Goal: Task Accomplishment & Management: Manage account settings

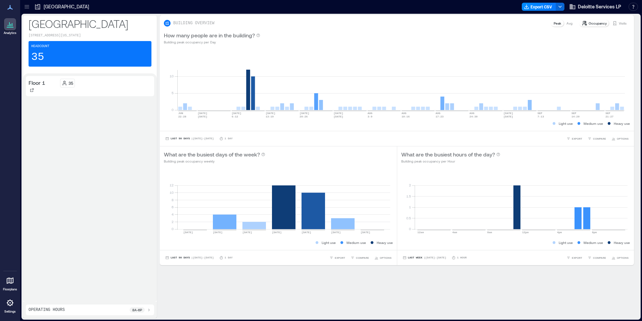
click at [27, 7] on icon at bounding box center [27, 6] width 7 height 7
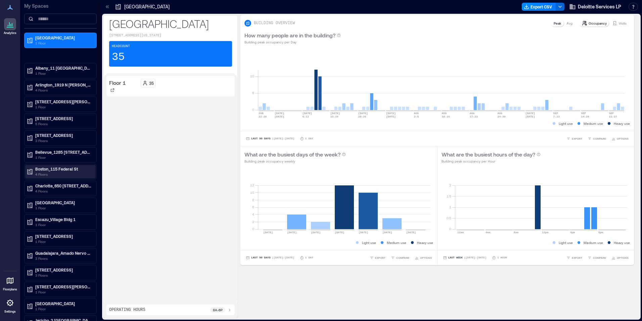
click at [41, 173] on p "4 Floors" at bounding box center [63, 173] width 56 height 5
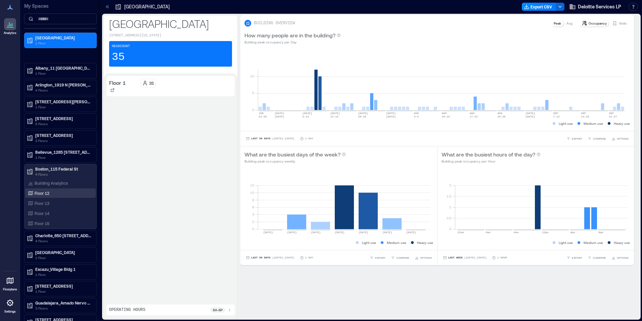
click at [44, 193] on p "Floor 12" at bounding box center [42, 192] width 15 height 5
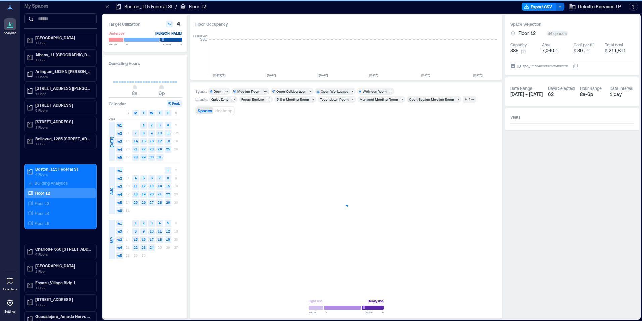
scroll to position [0, 373]
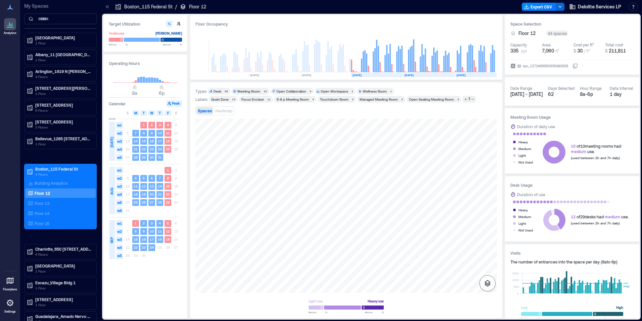
click at [486, 283] on icon "button" at bounding box center [488, 283] width 6 height 7
click at [488, 245] on icon "button" at bounding box center [488, 247] width 7 height 6
click at [340, 172] on div at bounding box center [347, 206] width 302 height 174
click at [9, 302] on icon at bounding box center [9, 302] width 1 height 1
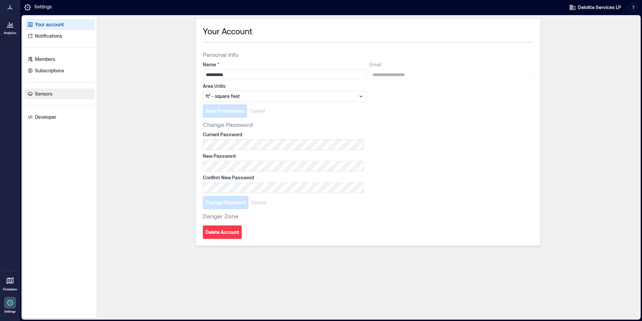
click at [43, 94] on p "Sensors" at bounding box center [43, 93] width 17 height 7
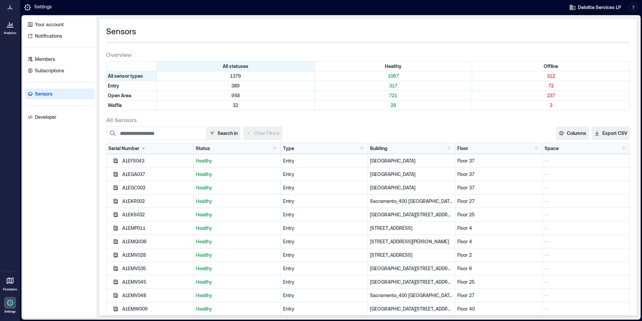
click at [200, 149] on div "Status" at bounding box center [203, 148] width 14 height 7
click at [205, 148] on div "Status" at bounding box center [206, 148] width 21 height 7
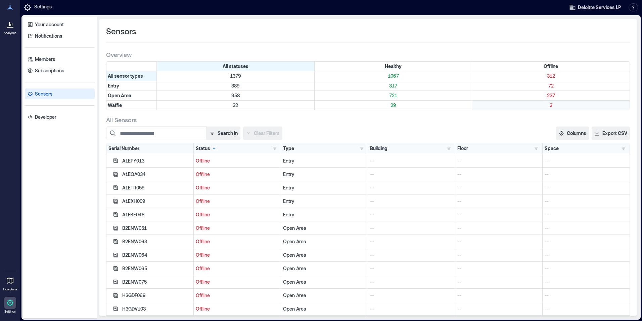
click at [547, 107] on p "3" at bounding box center [551, 105] width 155 height 7
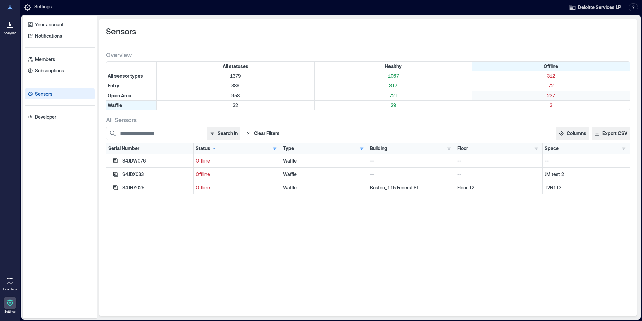
click at [546, 96] on p "237" at bounding box center [551, 95] width 155 height 7
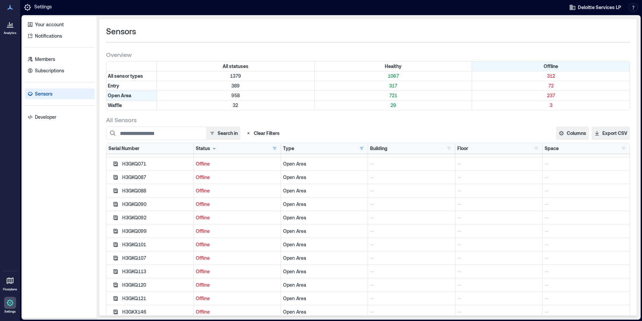
scroll to position [2043, 0]
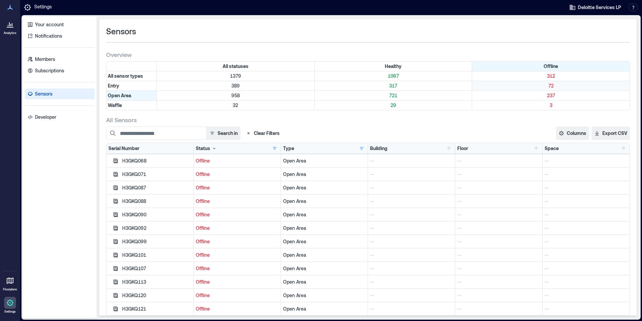
click at [548, 86] on p "72" at bounding box center [551, 85] width 155 height 7
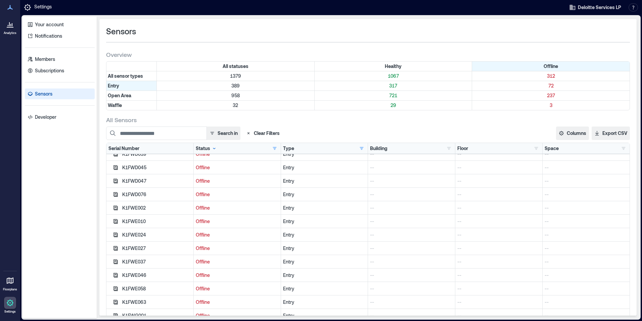
click at [10, 27] on icon at bounding box center [10, 27] width 7 height 1
